Goal: Transaction & Acquisition: Purchase product/service

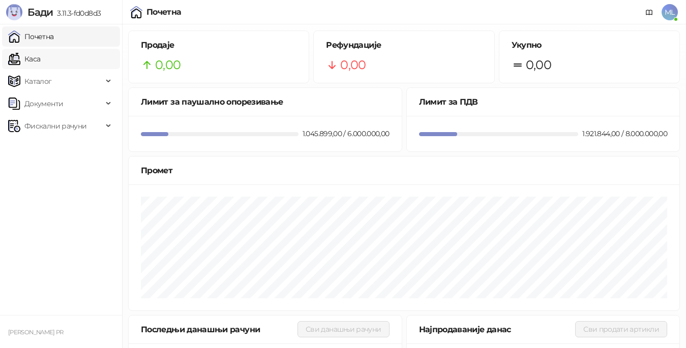
click at [40, 50] on link "Каса" at bounding box center [24, 59] width 32 height 20
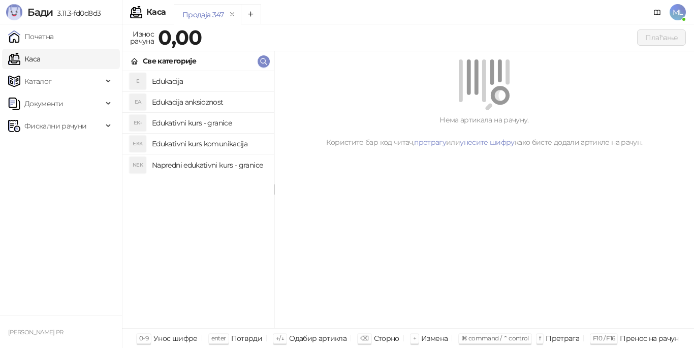
click at [215, 80] on h4 "Edukacija" at bounding box center [209, 81] width 114 height 16
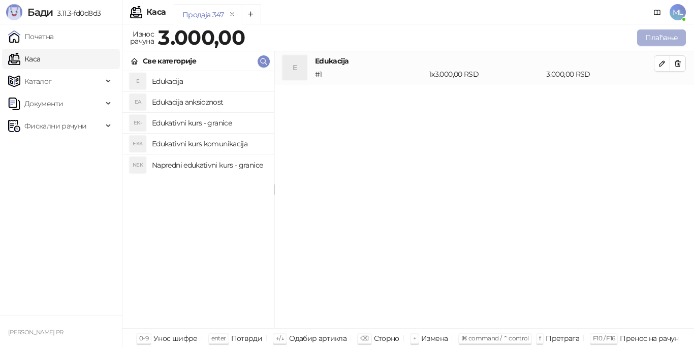
click at [672, 35] on button "Плаћање" at bounding box center [661, 37] width 49 height 16
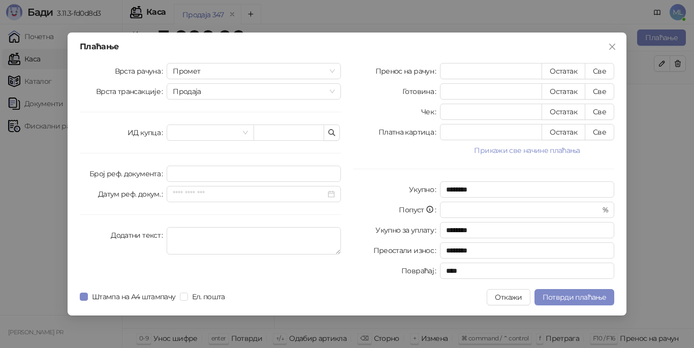
click at [608, 66] on button "Све" at bounding box center [599, 71] width 29 height 16
type input "****"
click at [582, 299] on span "Потврди плаћање" at bounding box center [575, 297] width 64 height 9
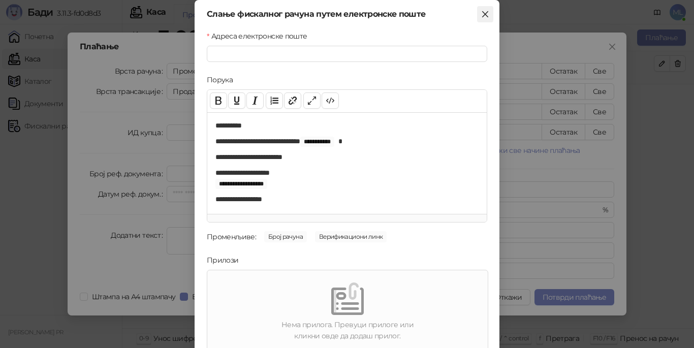
click at [481, 11] on icon "close" at bounding box center [485, 14] width 8 height 8
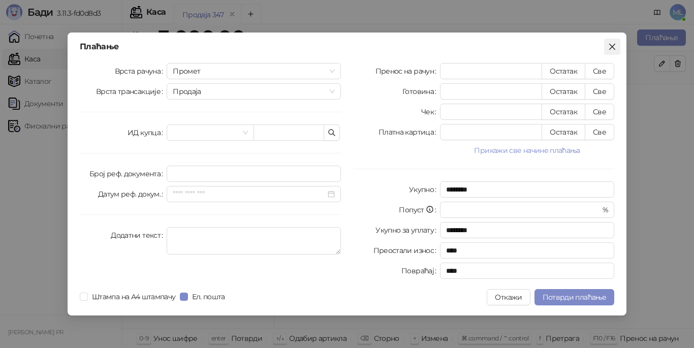
click at [616, 48] on icon "close" at bounding box center [612, 47] width 8 height 8
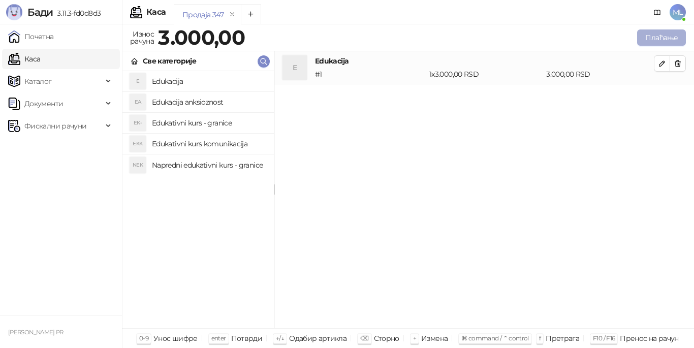
click at [664, 38] on button "Плаћање" at bounding box center [661, 37] width 49 height 16
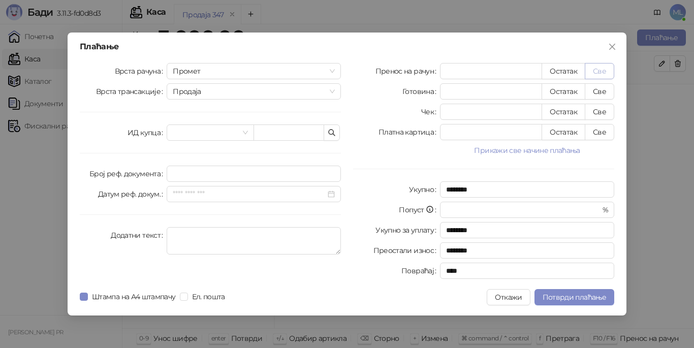
click at [598, 71] on button "Све" at bounding box center [599, 71] width 29 height 16
type input "****"
click at [548, 298] on span "Потврди плаћање" at bounding box center [575, 297] width 64 height 9
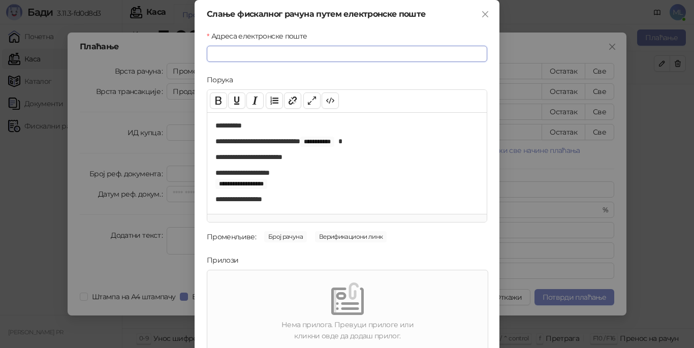
click at [241, 51] on input "Адреса електронске поште" at bounding box center [347, 54] width 281 height 16
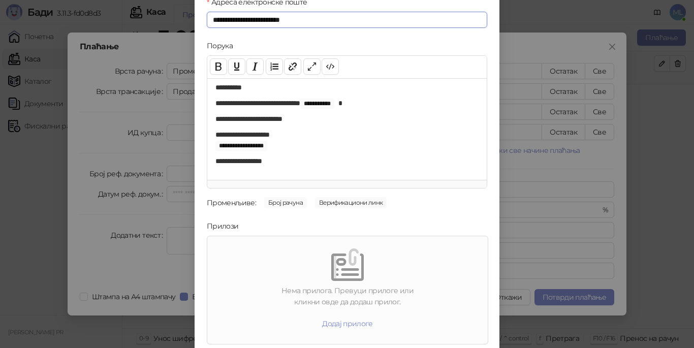
scroll to position [69, 0]
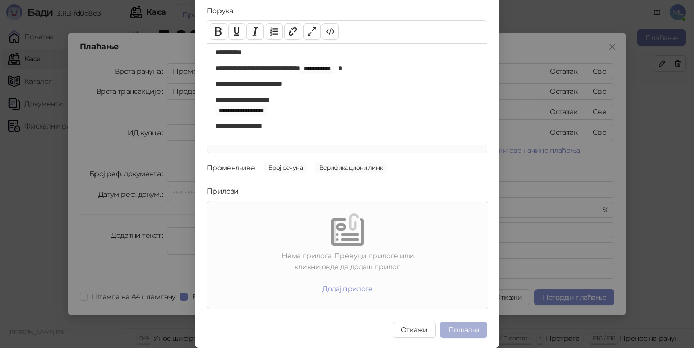
type input "**********"
click at [459, 329] on button "Пошаљи" at bounding box center [463, 330] width 47 height 16
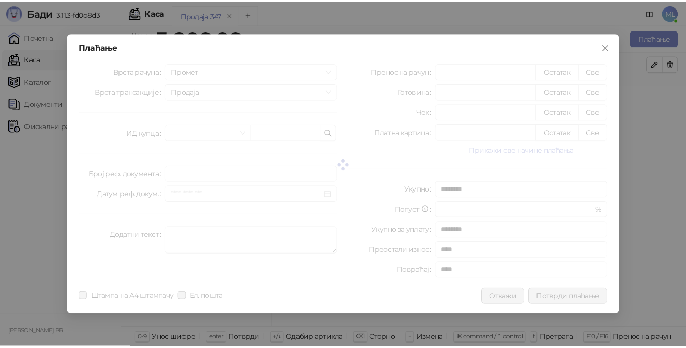
scroll to position [0, 0]
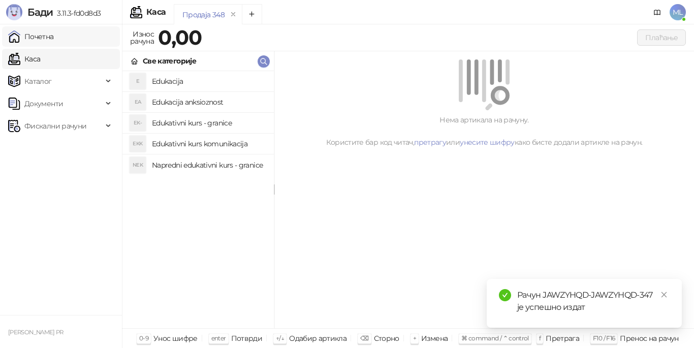
click at [54, 42] on link "Почетна" at bounding box center [31, 36] width 46 height 20
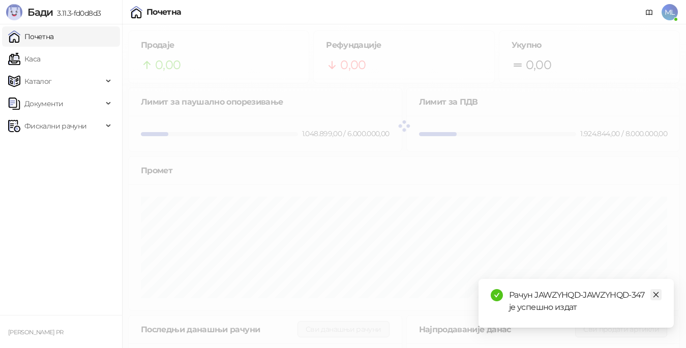
click at [655, 294] on icon "close" at bounding box center [655, 294] width 7 height 7
